Goal: Information Seeking & Learning: Learn about a topic

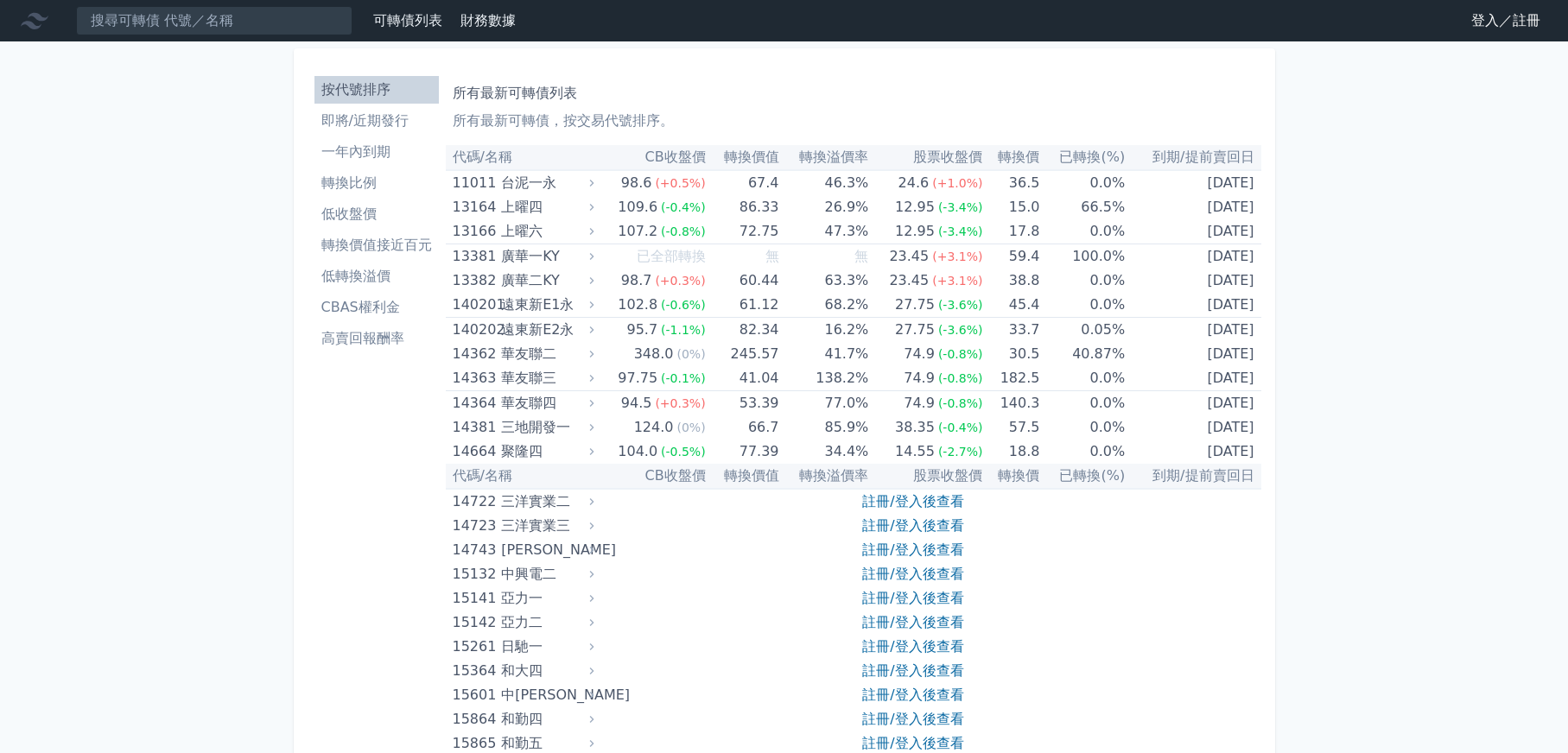
click at [366, 130] on li "即將/近期發行" at bounding box center [376, 120] width 124 height 20
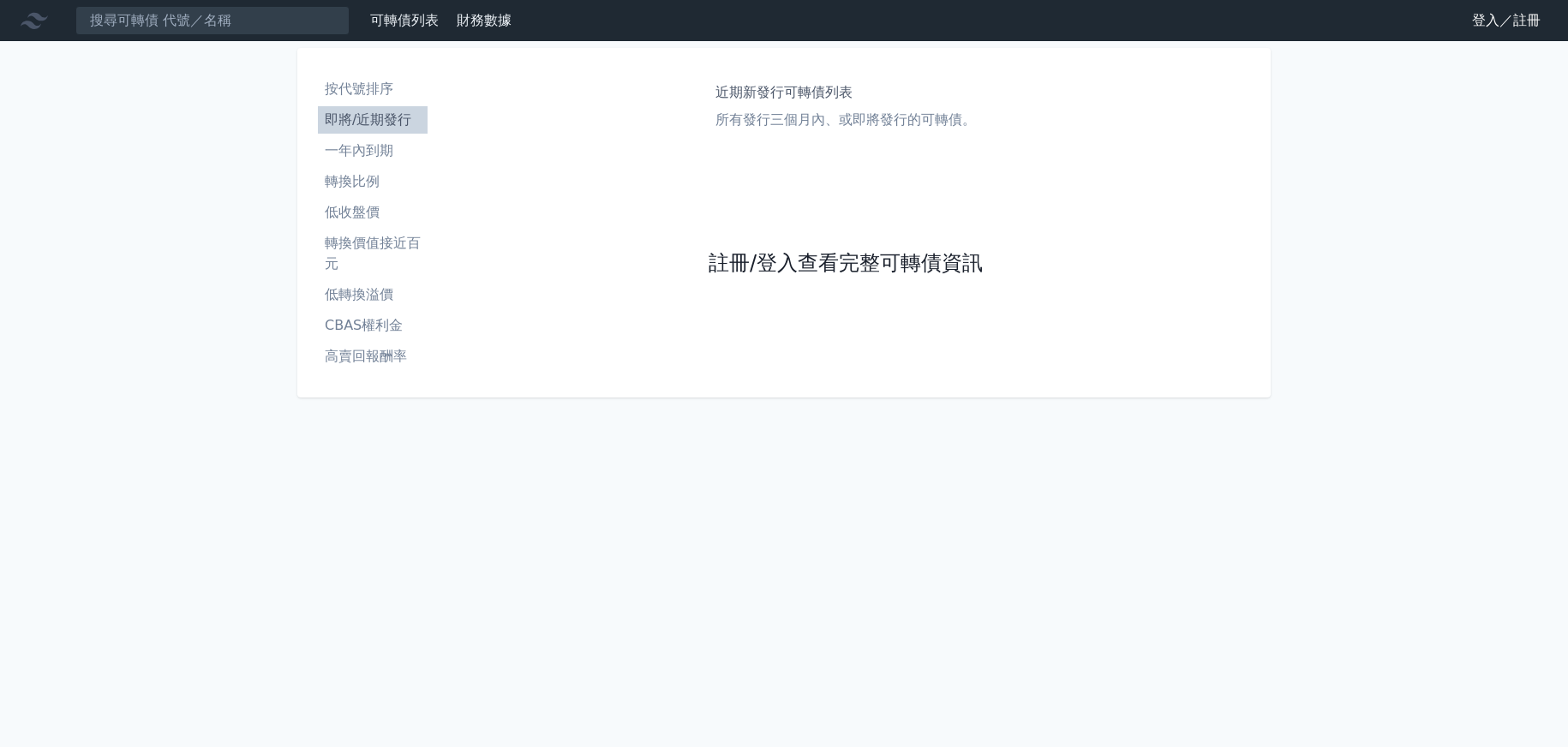
click at [818, 261] on link "註冊/登入查看完整可轉債資訊" at bounding box center [845, 263] width 274 height 28
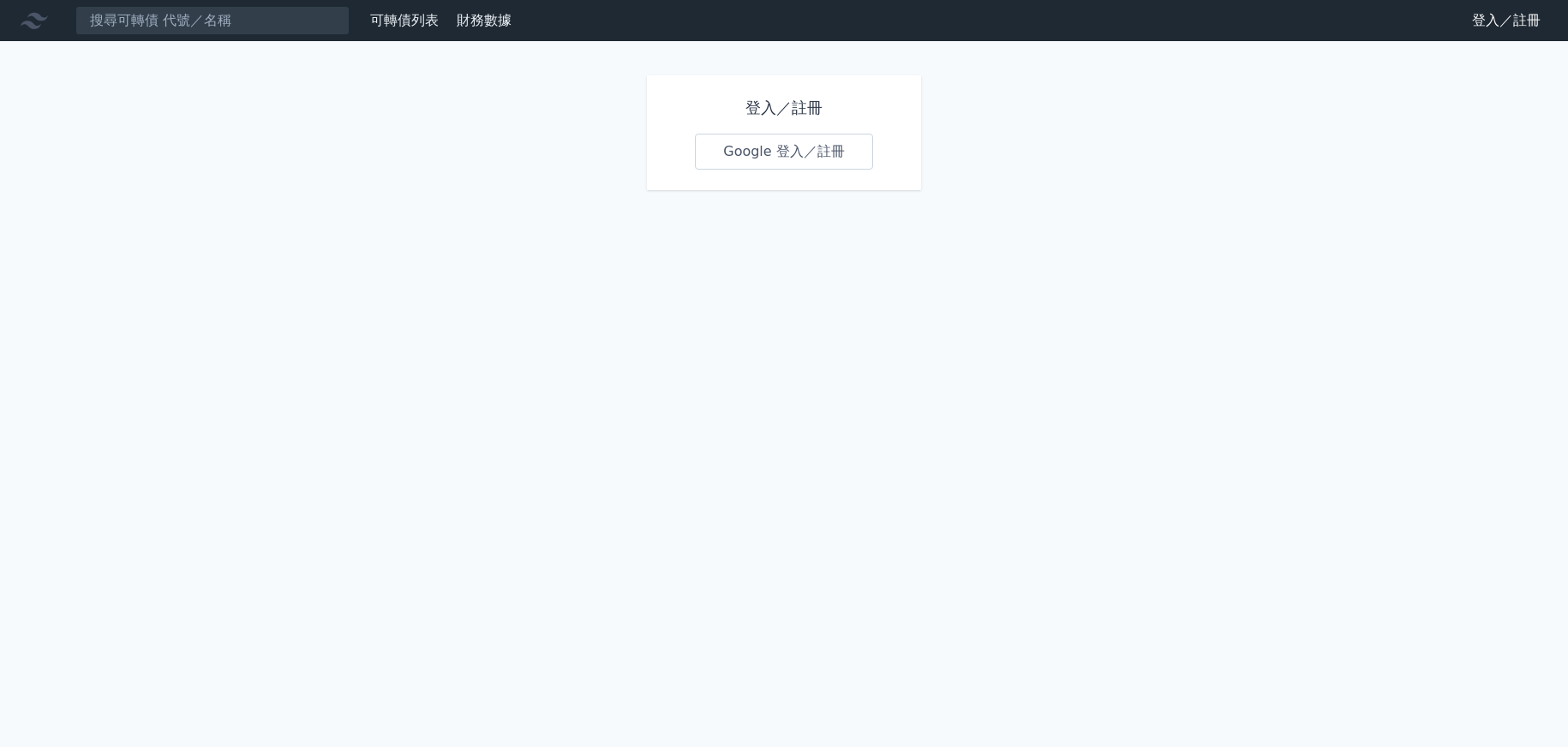
click at [752, 150] on link "Google 登入／註冊" at bounding box center [784, 151] width 178 height 36
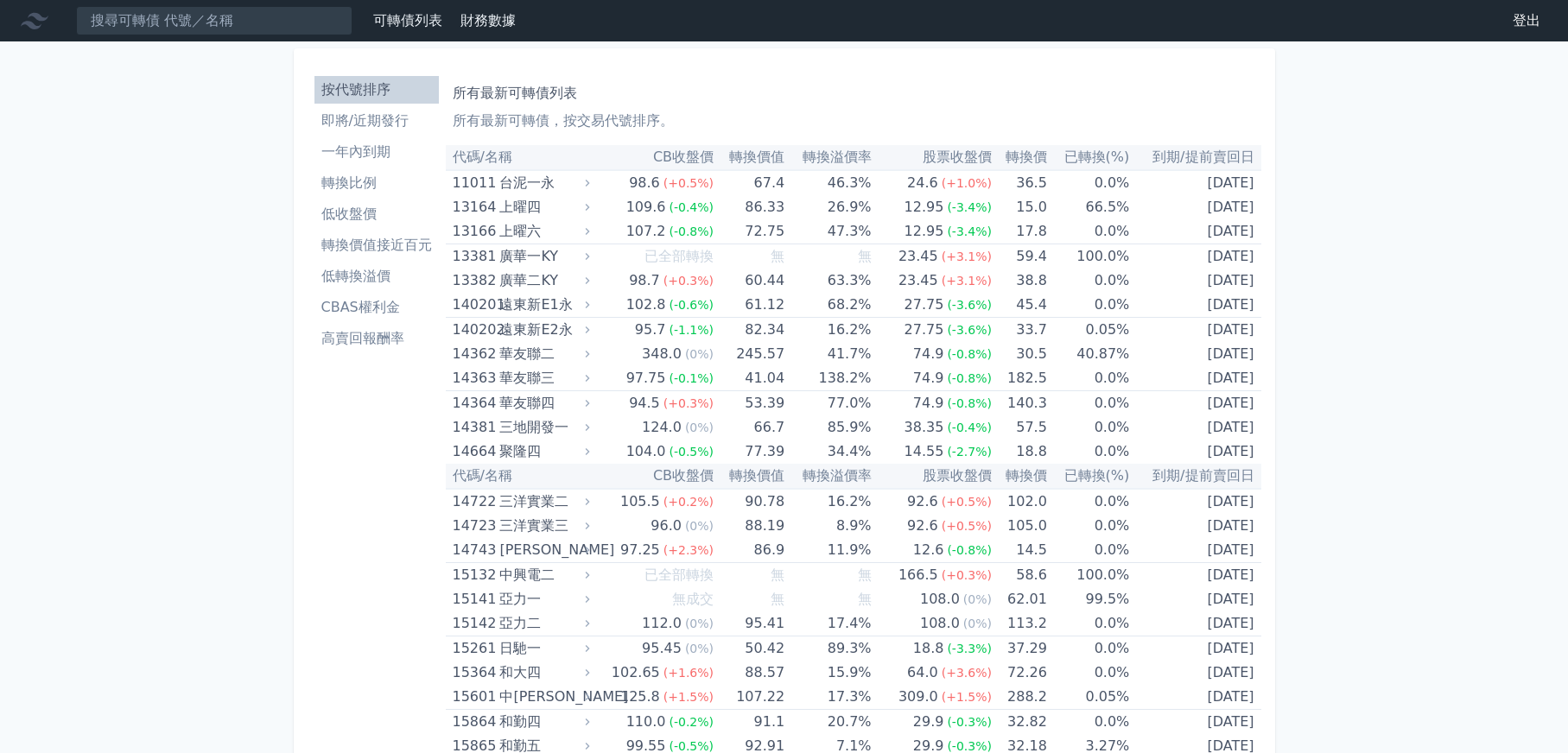
click at [401, 125] on li "即將/近期發行" at bounding box center [376, 120] width 124 height 20
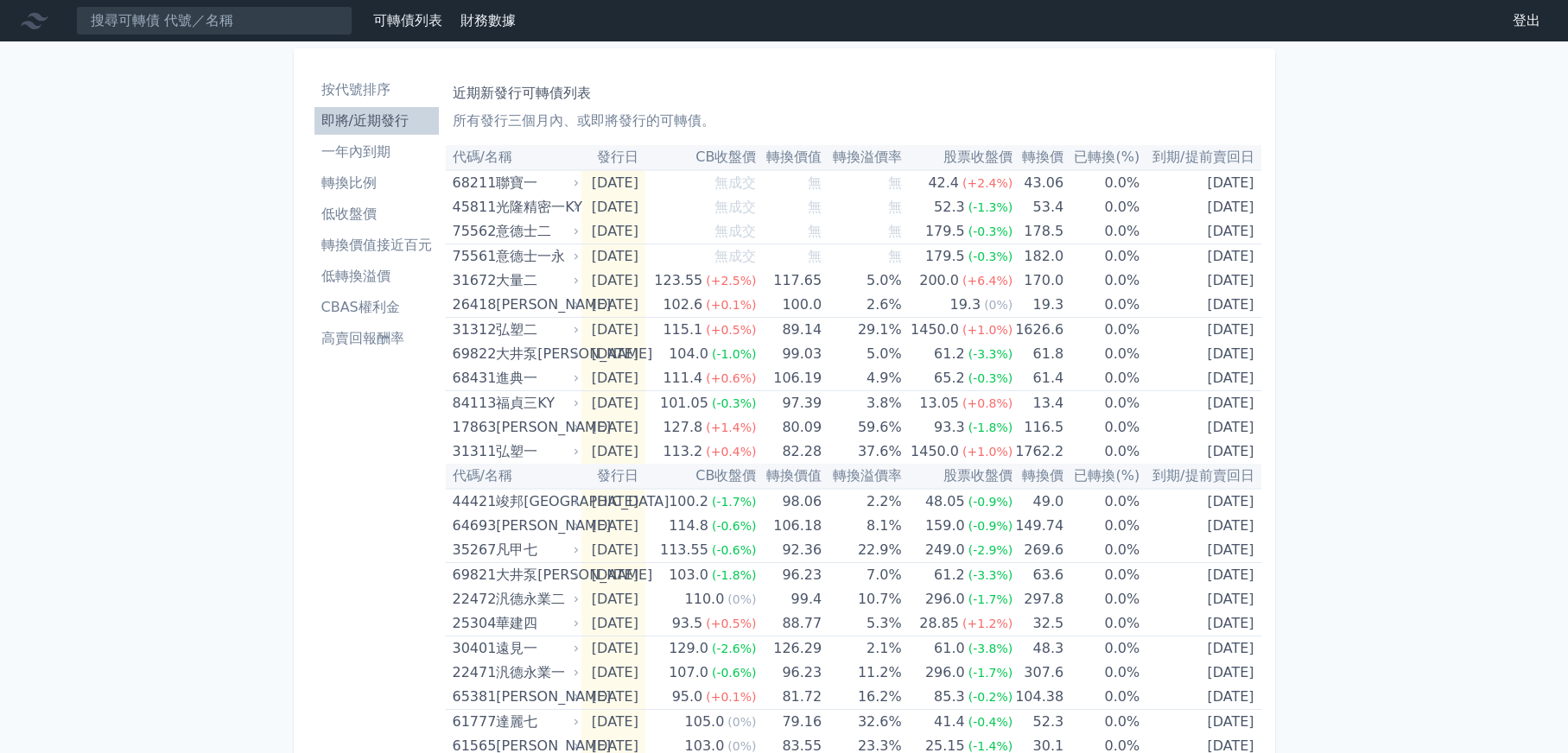
click at [375, 343] on li "高賣回報酬率" at bounding box center [376, 338] width 124 height 20
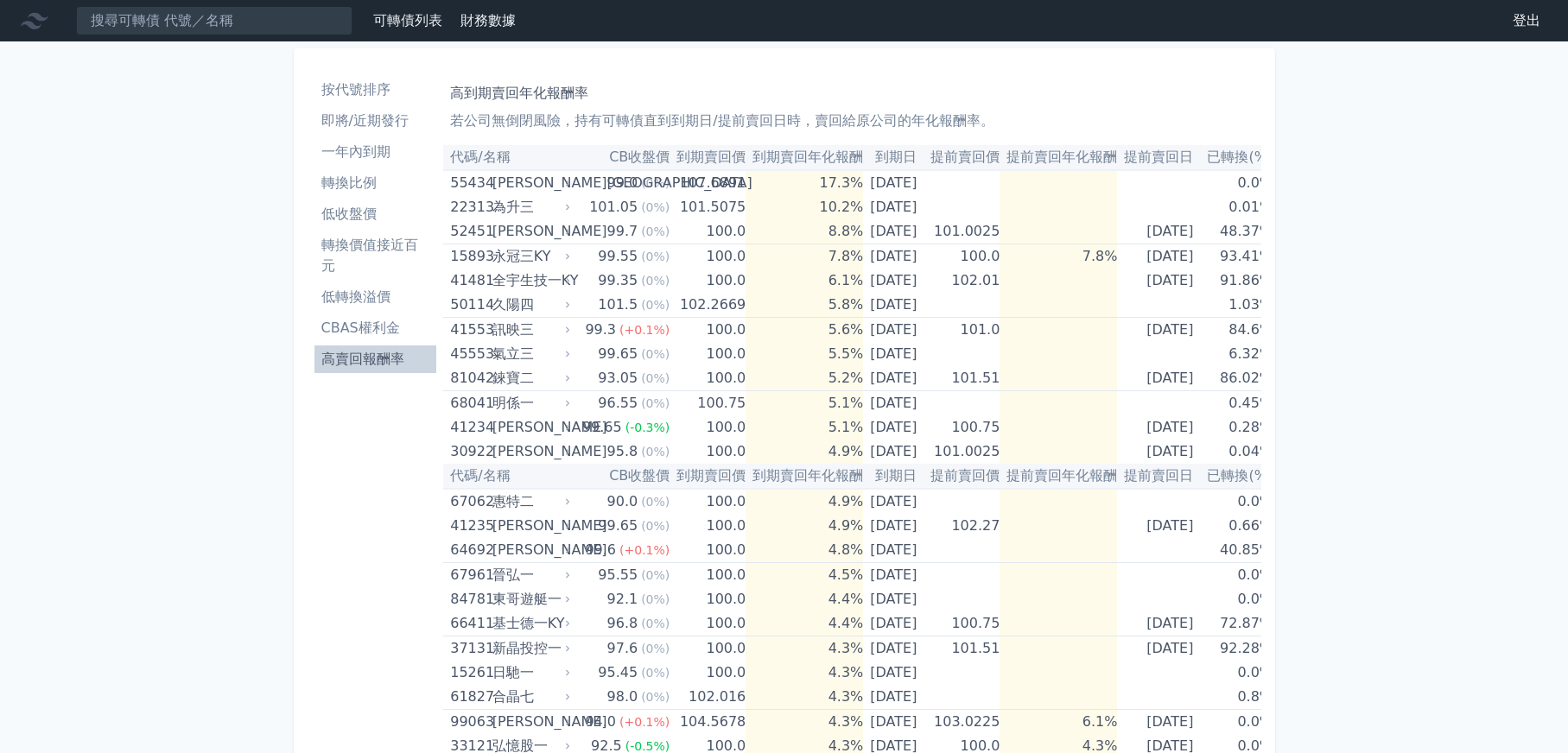
click at [383, 335] on li "CBAS權利金" at bounding box center [375, 328] width 123 height 20
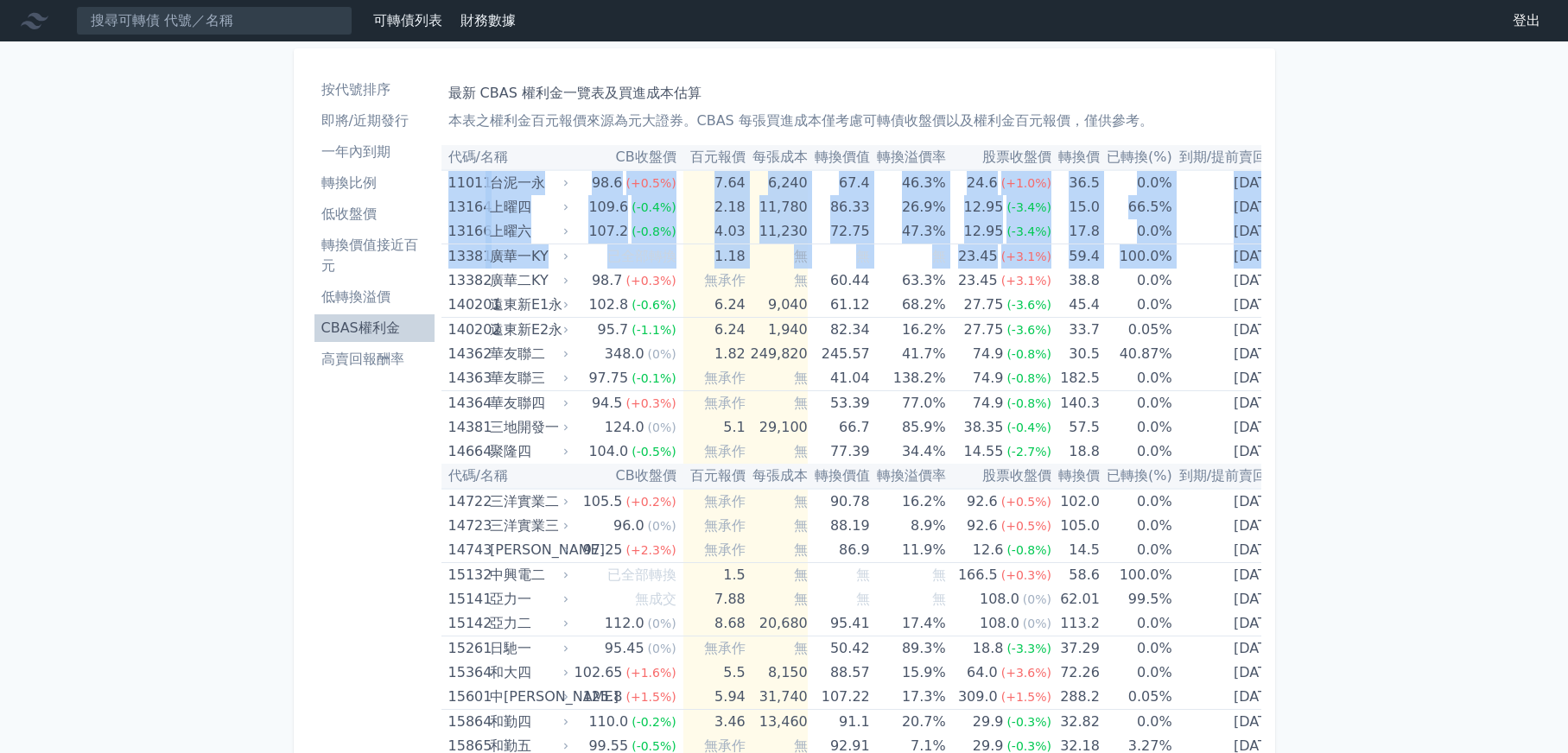
scroll to position [0, 5]
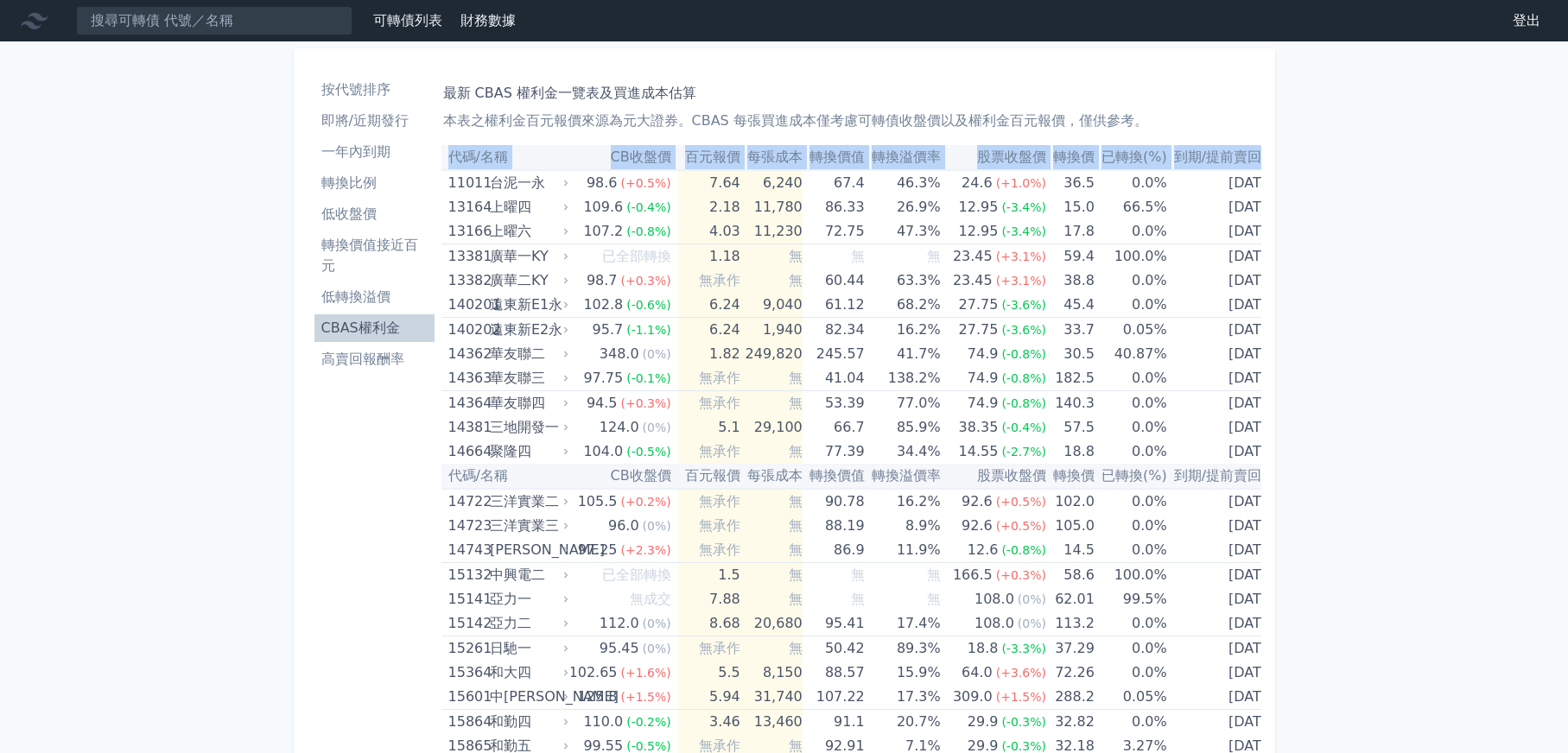
drag, startPoint x: 448, startPoint y: 186, endPoint x: 1565, endPoint y: 409, distance: 1139.0
copy table "代碼/名稱 CB收盤價 百元報價 每張成本 轉換價值 轉換溢價率 股票收盤價 轉換價 已轉換(%) 到期/提前賣回日"
